Goal: Find contact information

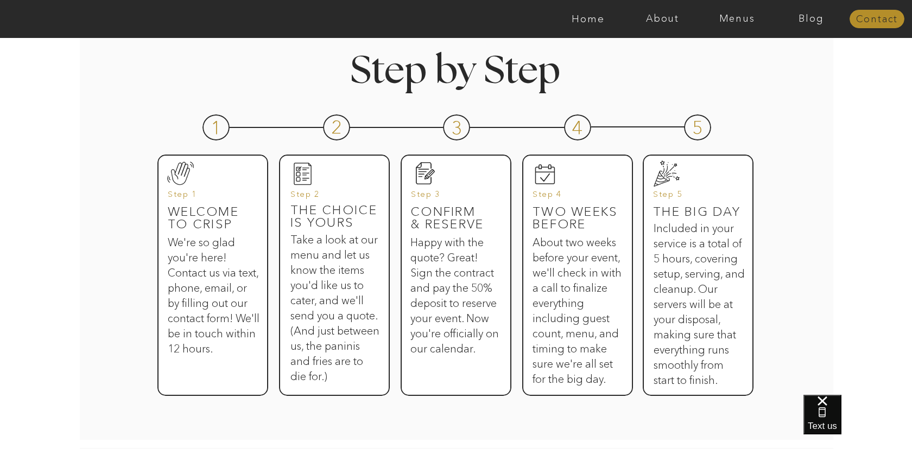
click at [868, 18] on nav "Contact" at bounding box center [876, 19] width 55 height 11
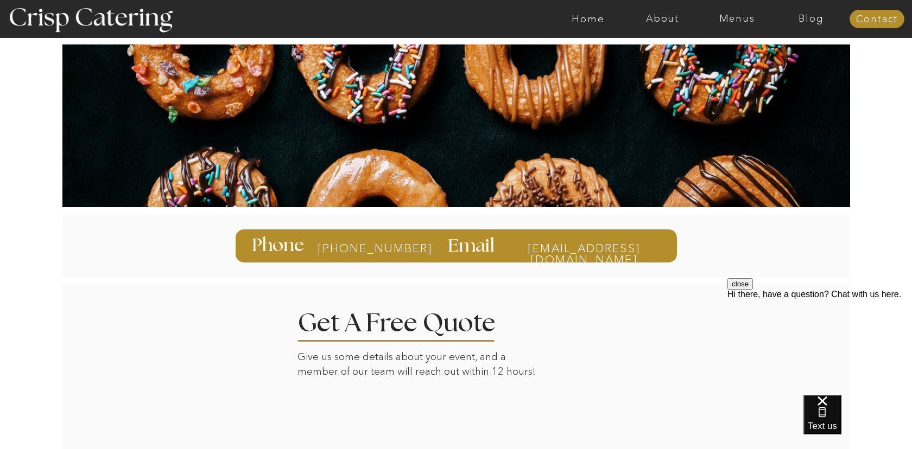
click at [737, 15] on nav "Menus" at bounding box center [736, 19] width 74 height 11
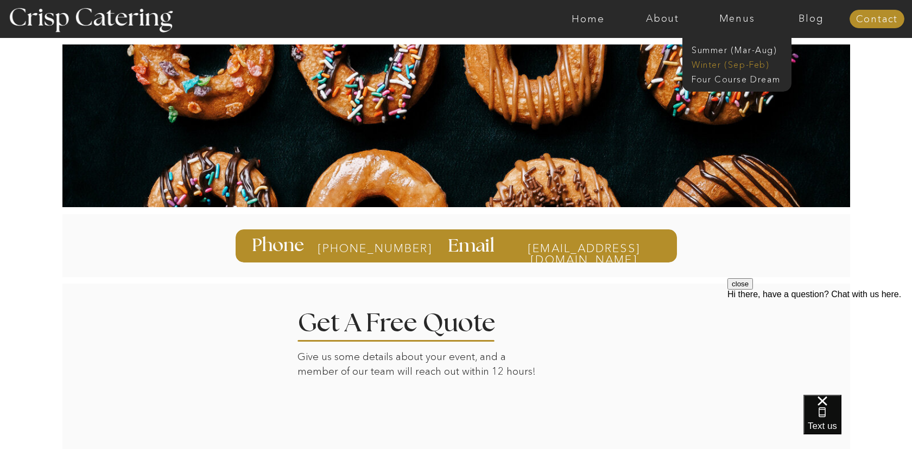
click at [717, 65] on nav "Winter (Sep-Feb)" at bounding box center [735, 64] width 89 height 10
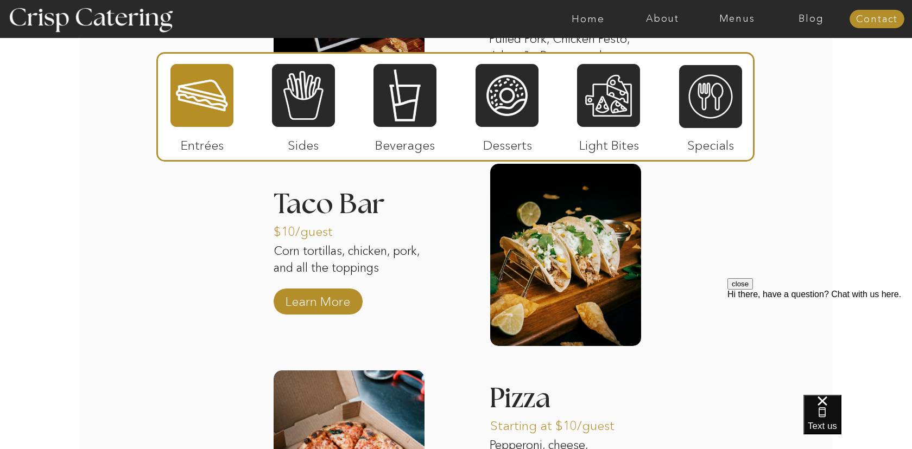
scroll to position [1552, 0]
